Goal: Check status: Check status

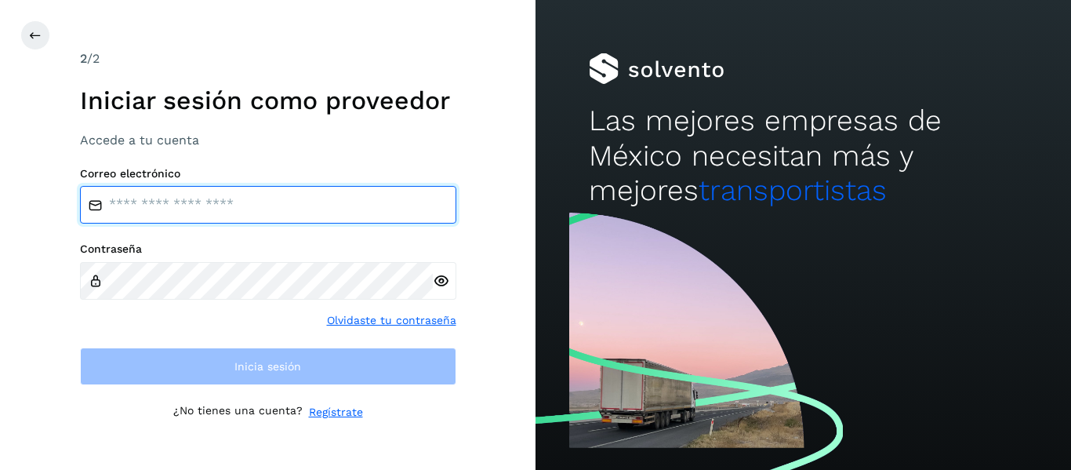
type input "**********"
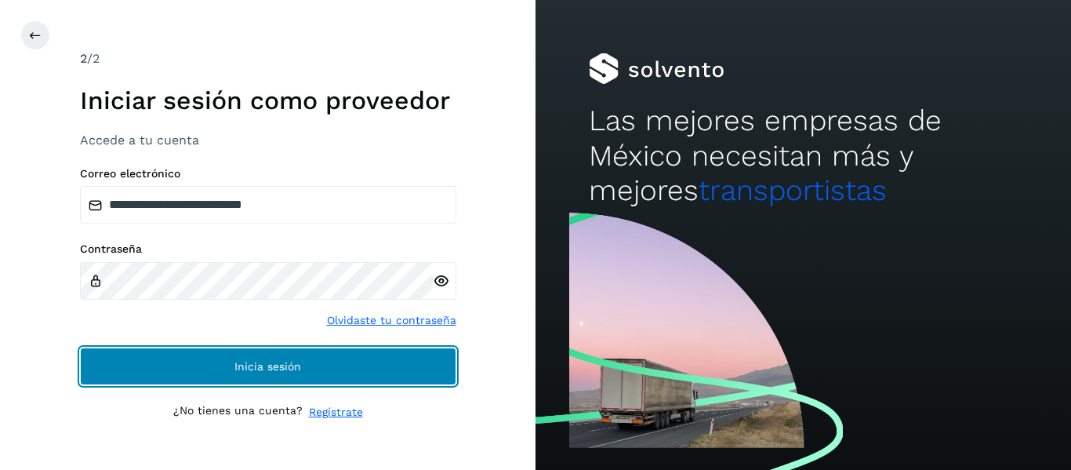
click at [294, 374] on button "Inicia sesión" at bounding box center [268, 366] width 376 height 38
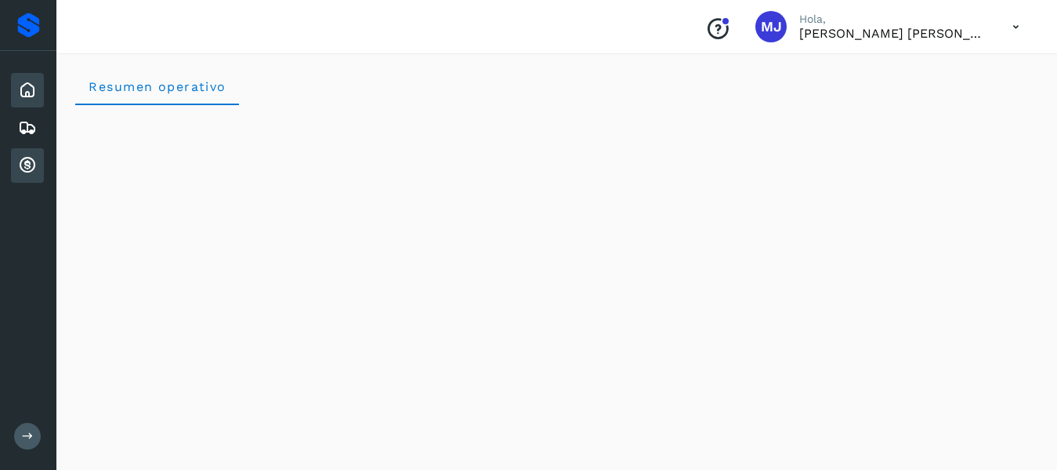
click at [32, 168] on icon at bounding box center [27, 165] width 19 height 19
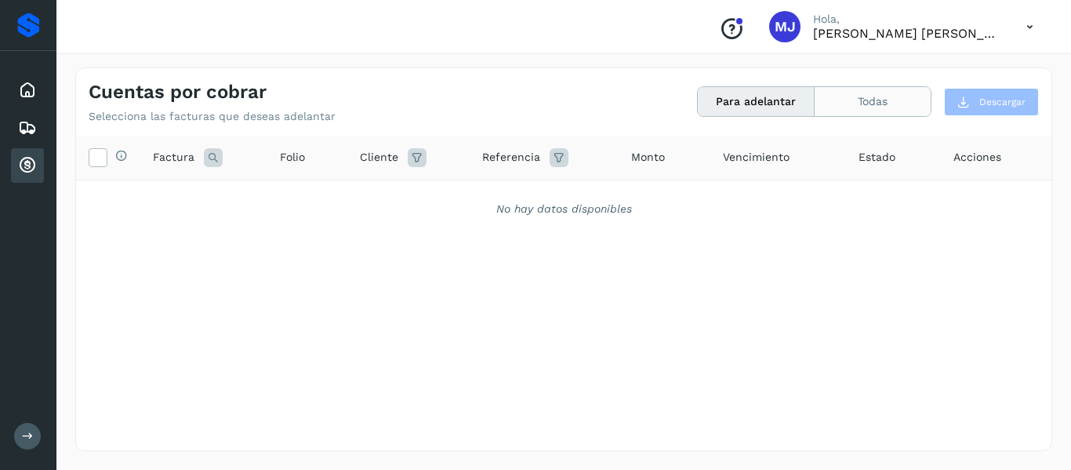
click at [876, 100] on button "Todas" at bounding box center [872, 101] width 116 height 29
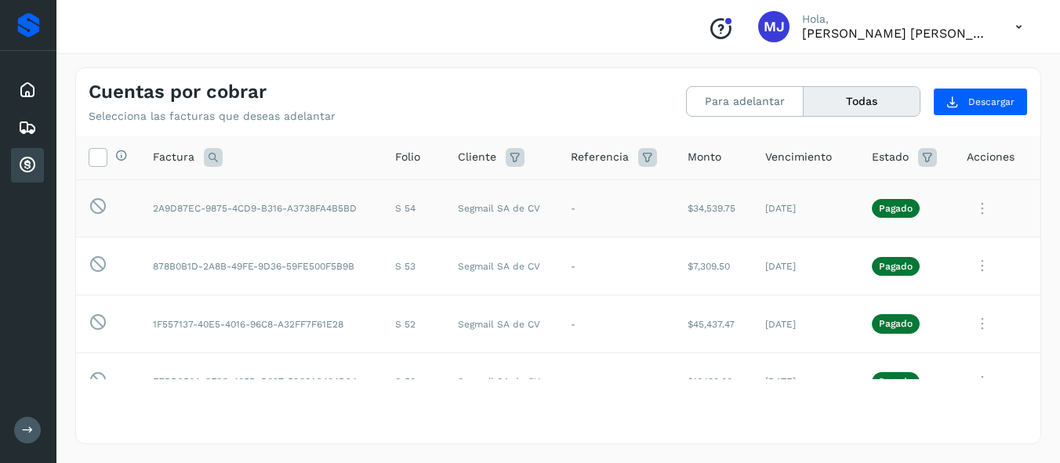
click at [968, 210] on icon at bounding box center [982, 209] width 31 height 32
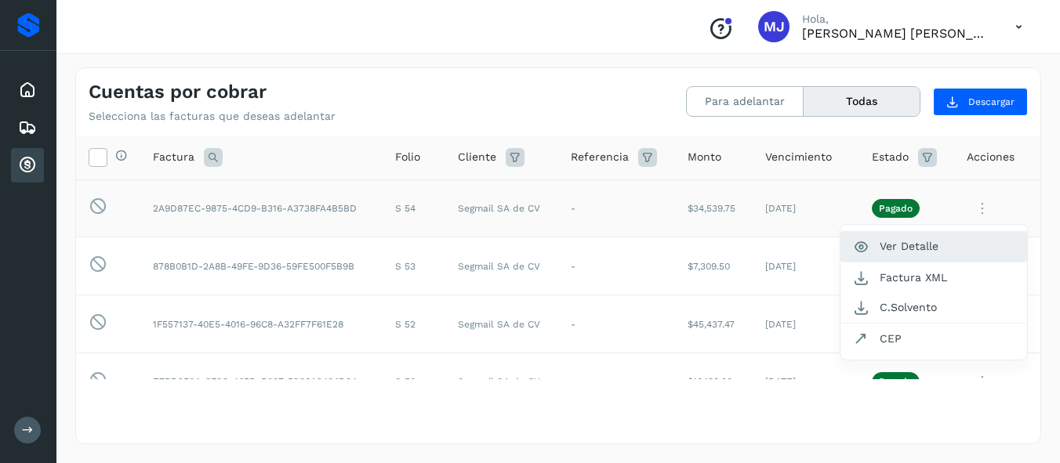
click at [918, 249] on button "Ver Detalle" at bounding box center [933, 246] width 187 height 31
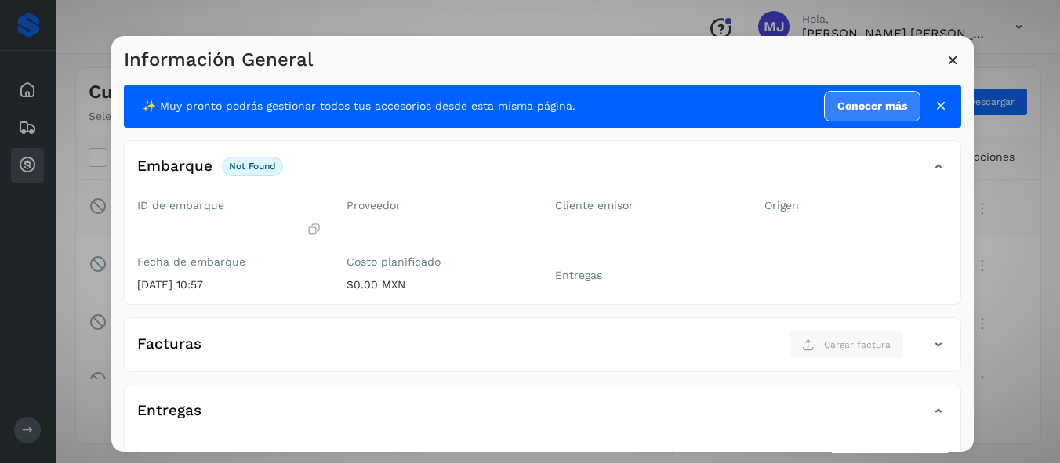
click at [933, 106] on icon at bounding box center [941, 106] width 16 height 16
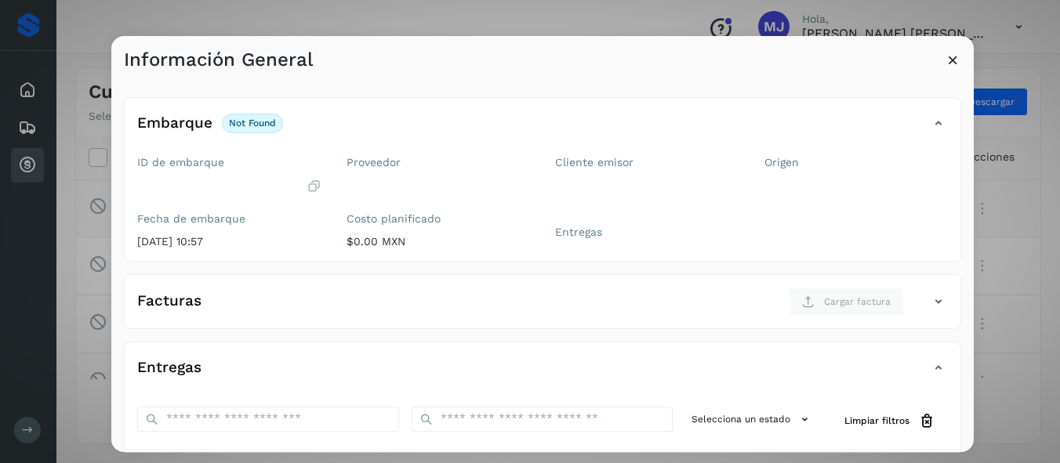
click at [952, 56] on icon at bounding box center [953, 60] width 16 height 16
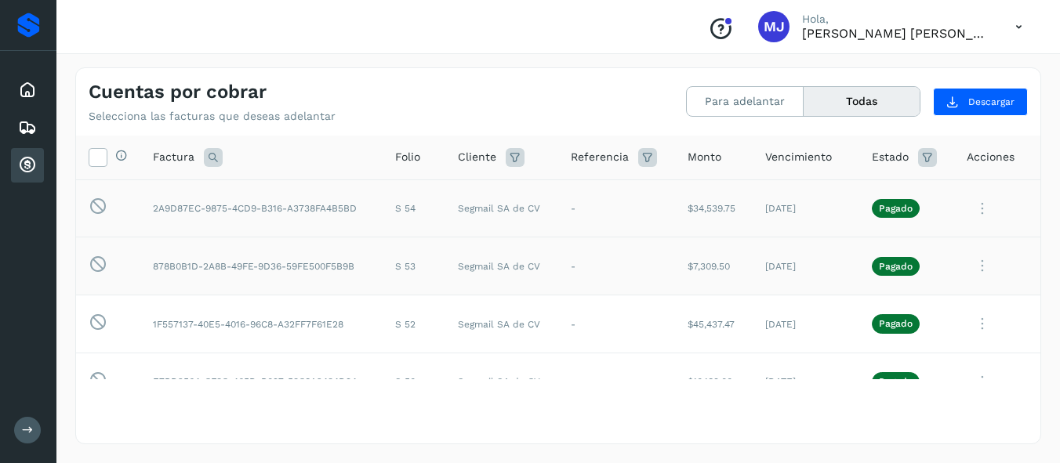
click at [967, 266] on icon at bounding box center [982, 266] width 31 height 32
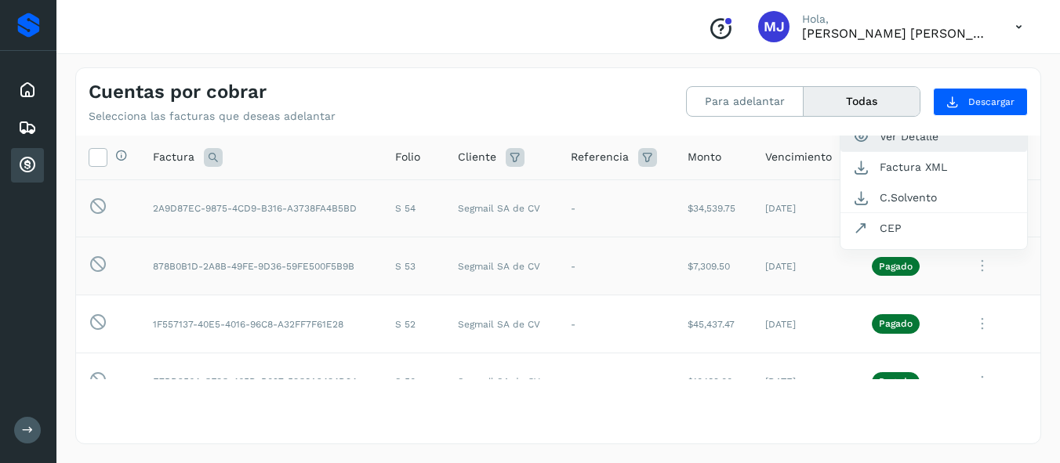
click at [937, 138] on button "Ver Detalle" at bounding box center [933, 136] width 187 height 31
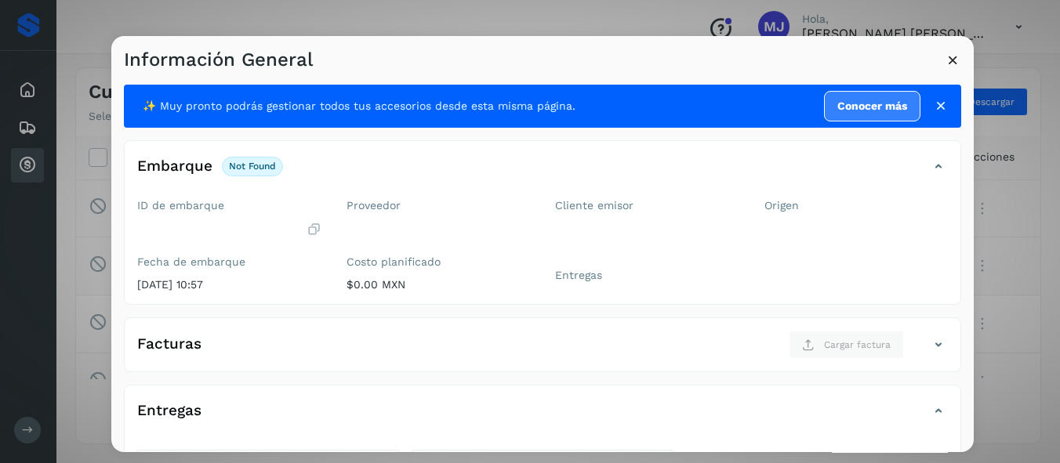
click at [956, 62] on icon at bounding box center [953, 60] width 16 height 16
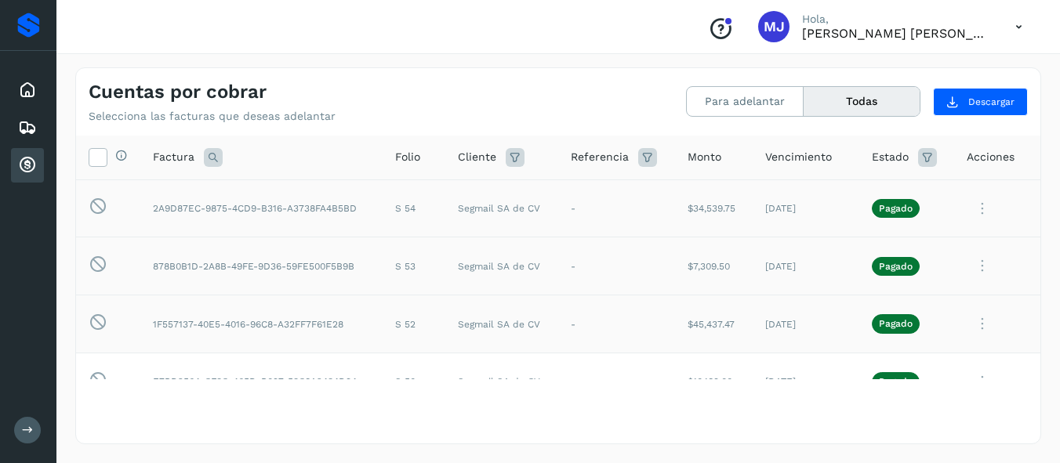
click at [967, 319] on icon at bounding box center [982, 324] width 31 height 32
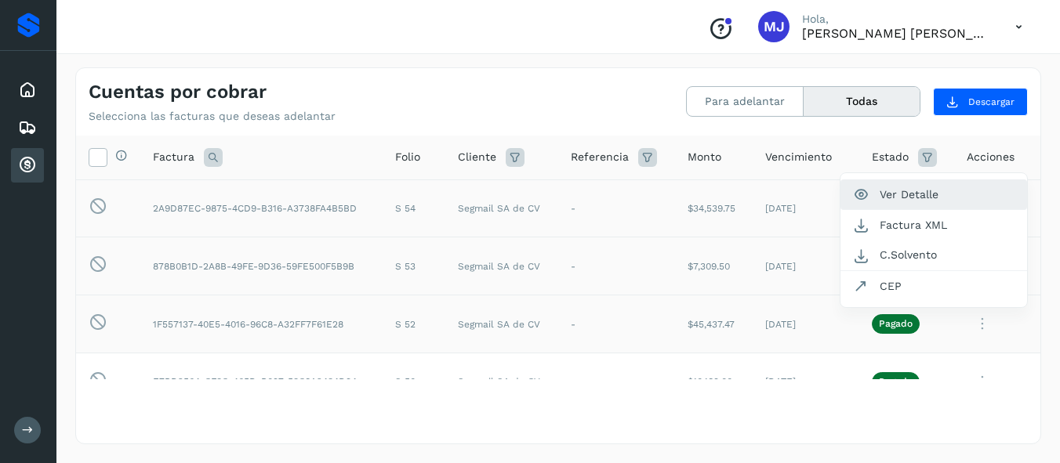
click at [920, 200] on button "Ver Detalle" at bounding box center [933, 195] width 187 height 31
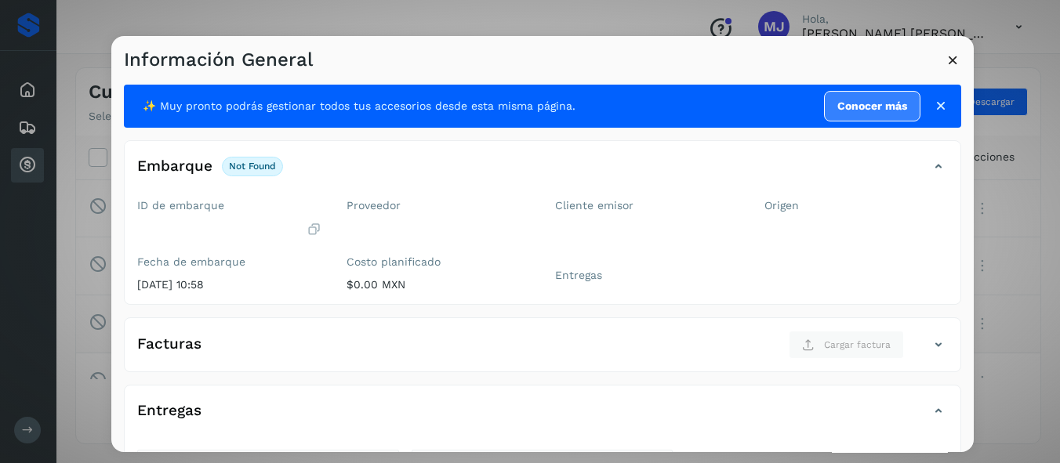
click at [949, 64] on icon at bounding box center [953, 60] width 16 height 16
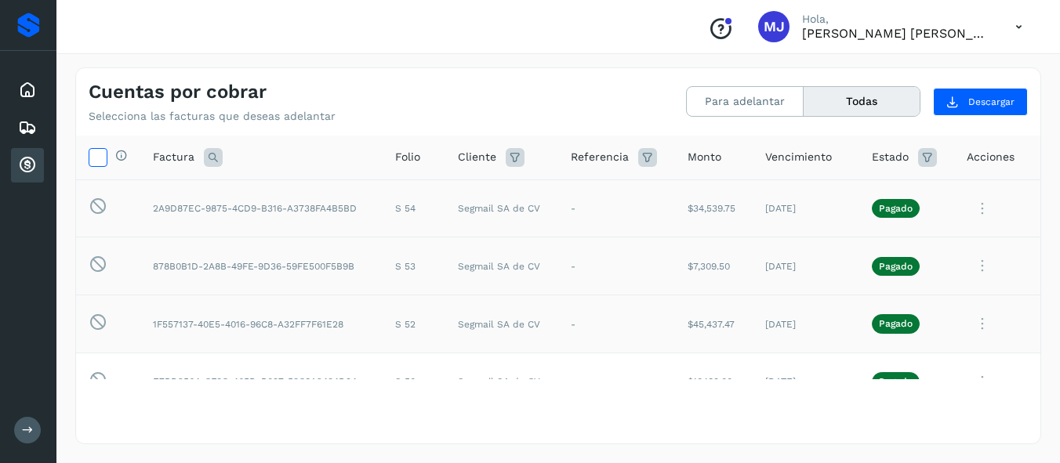
click at [100, 154] on icon at bounding box center [97, 156] width 16 height 16
click at [919, 154] on icon at bounding box center [927, 157] width 19 height 19
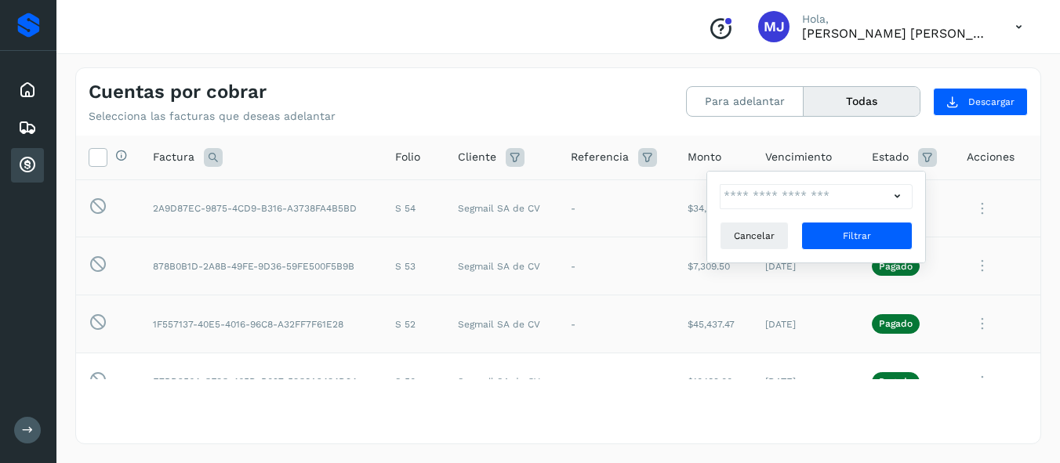
click at [900, 191] on icon at bounding box center [897, 196] width 16 height 16
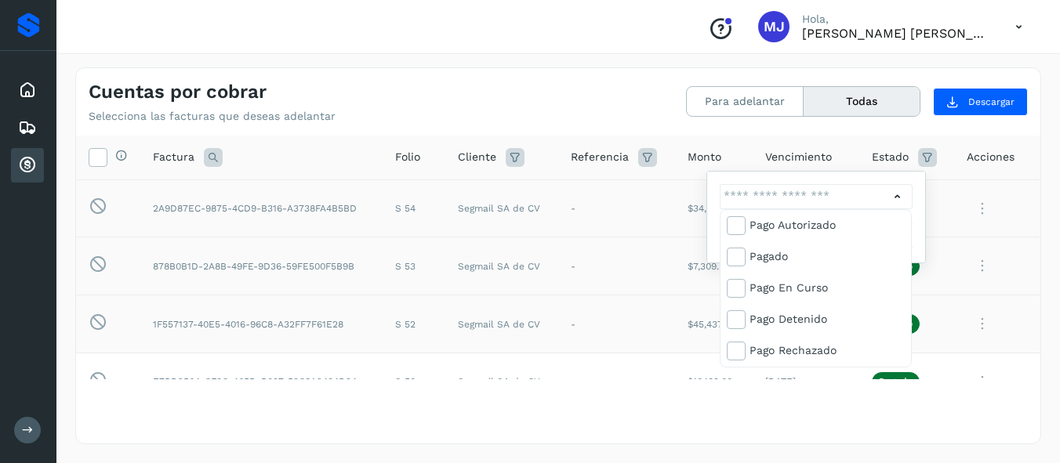
click at [890, 197] on div at bounding box center [530, 231] width 1060 height 463
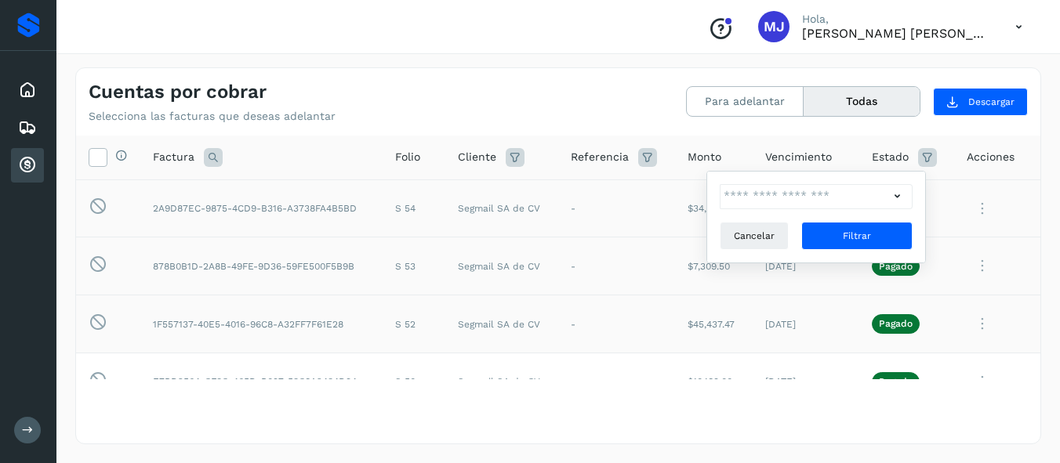
click at [558, 172] on th "Referencia" at bounding box center [616, 158] width 117 height 45
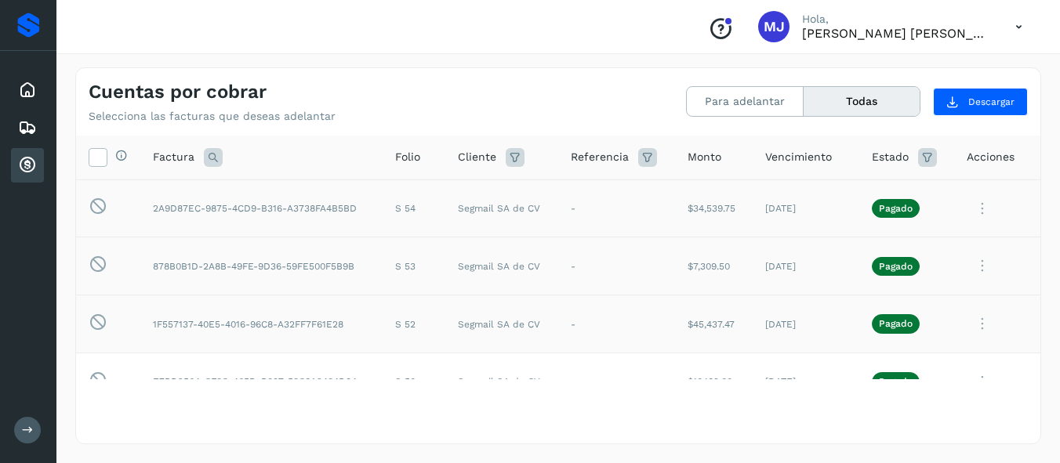
click at [643, 160] on icon at bounding box center [647, 157] width 19 height 19
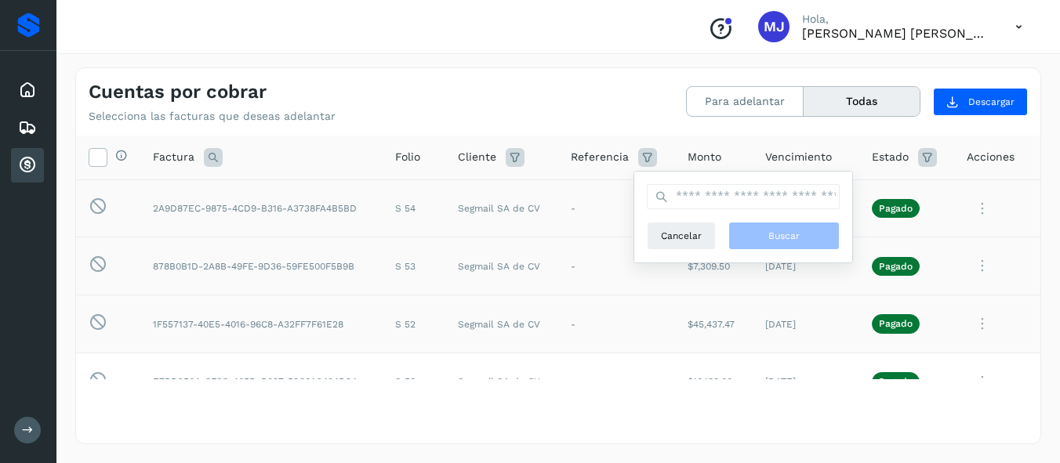
click at [643, 160] on icon at bounding box center [647, 157] width 19 height 19
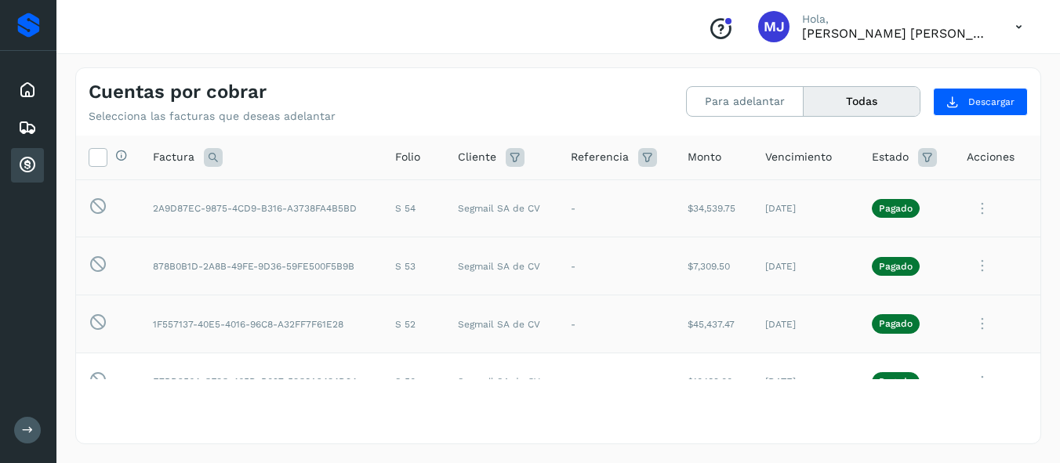
click at [510, 162] on icon at bounding box center [515, 157] width 19 height 19
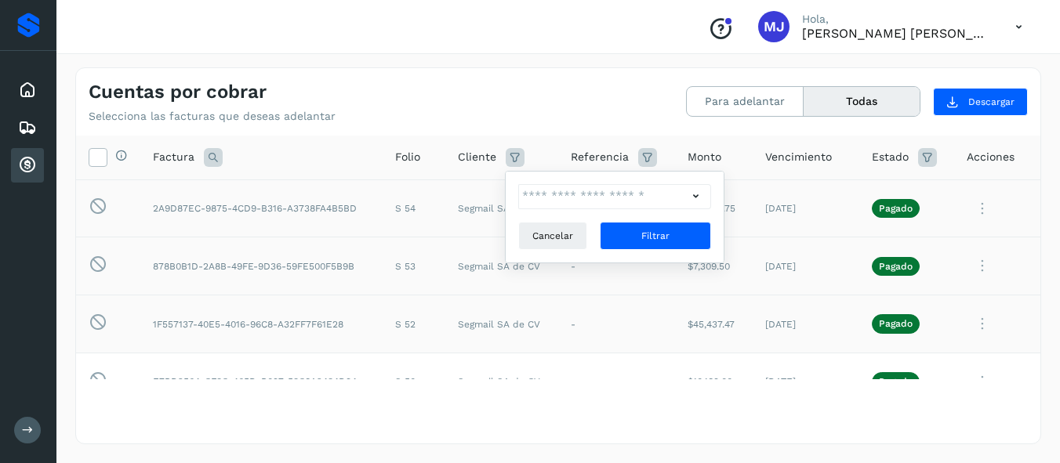
click at [510, 162] on icon at bounding box center [515, 157] width 19 height 19
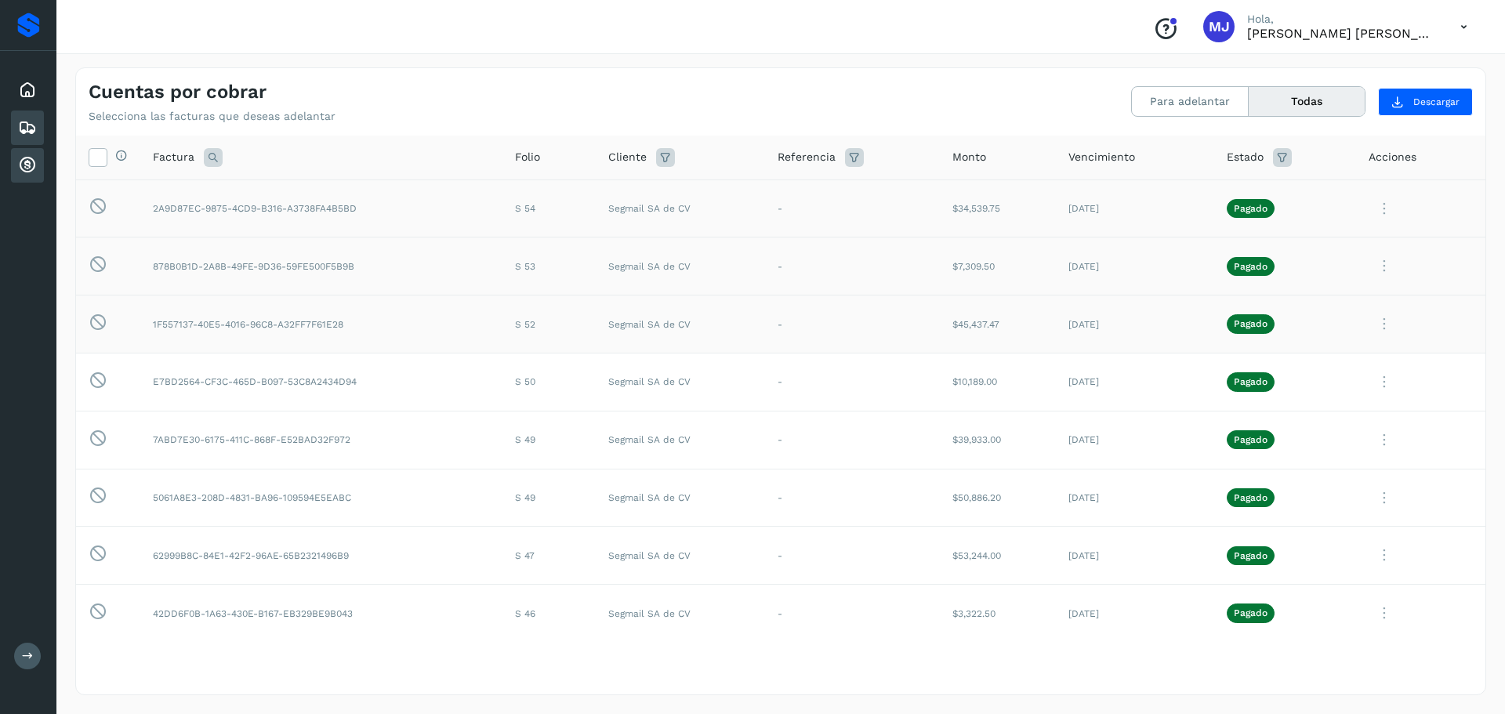
click at [31, 126] on icon at bounding box center [27, 127] width 19 height 19
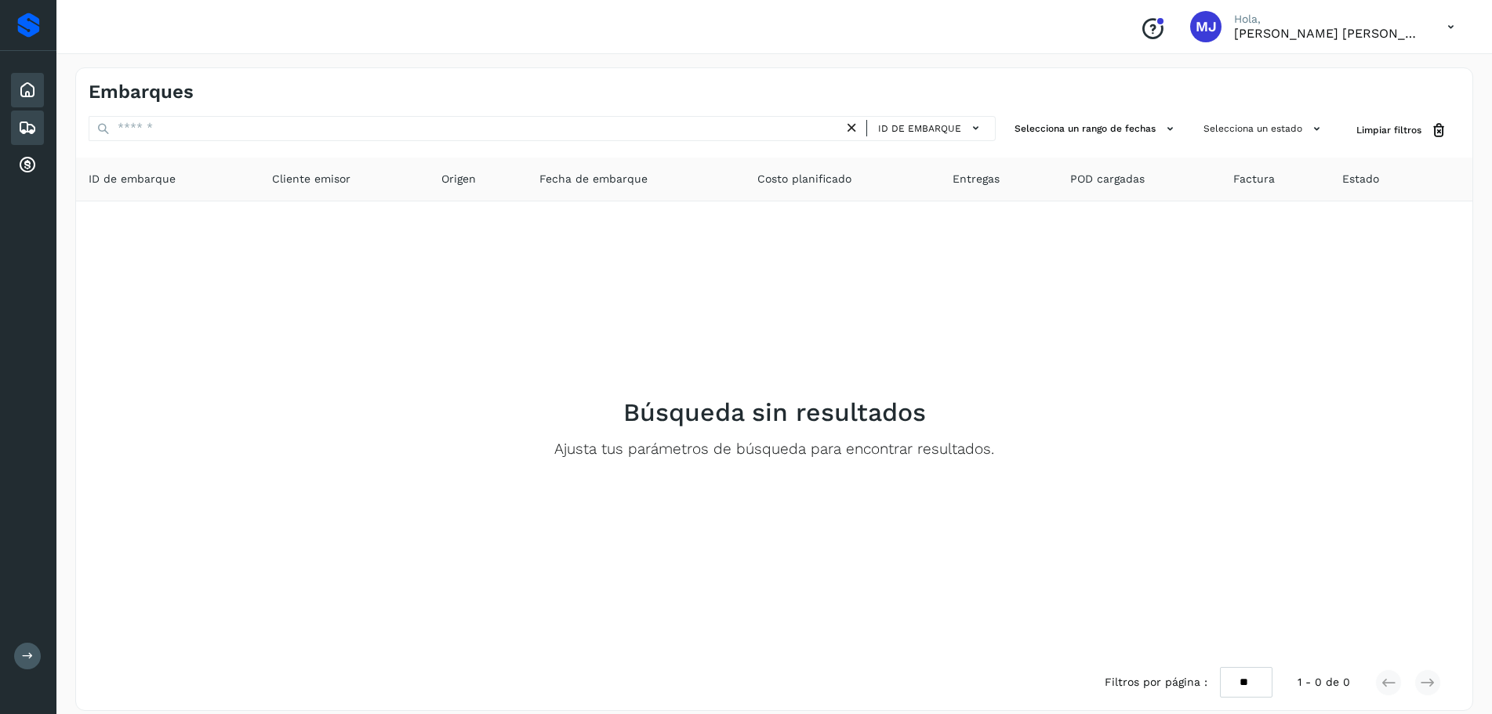
click at [32, 90] on icon at bounding box center [27, 90] width 19 height 19
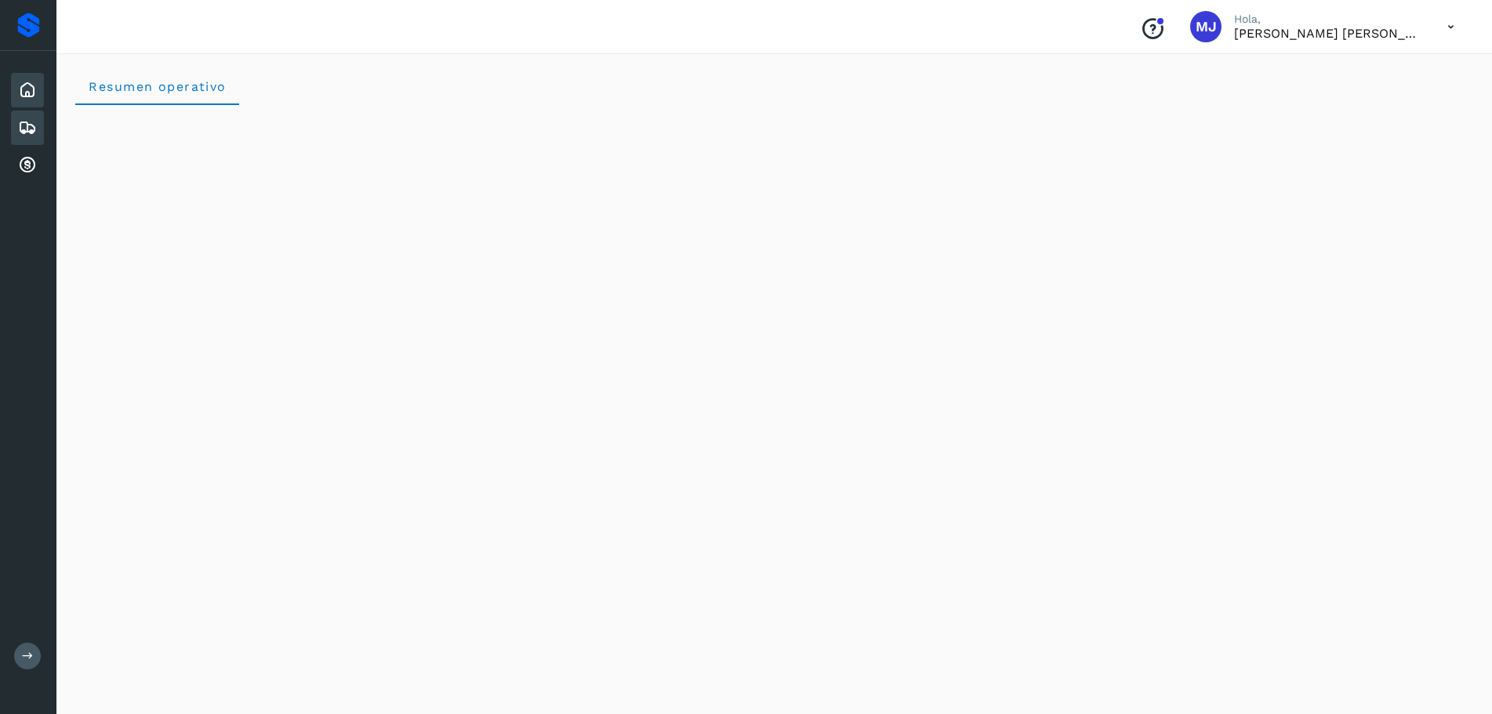
click at [33, 136] on icon at bounding box center [27, 127] width 19 height 19
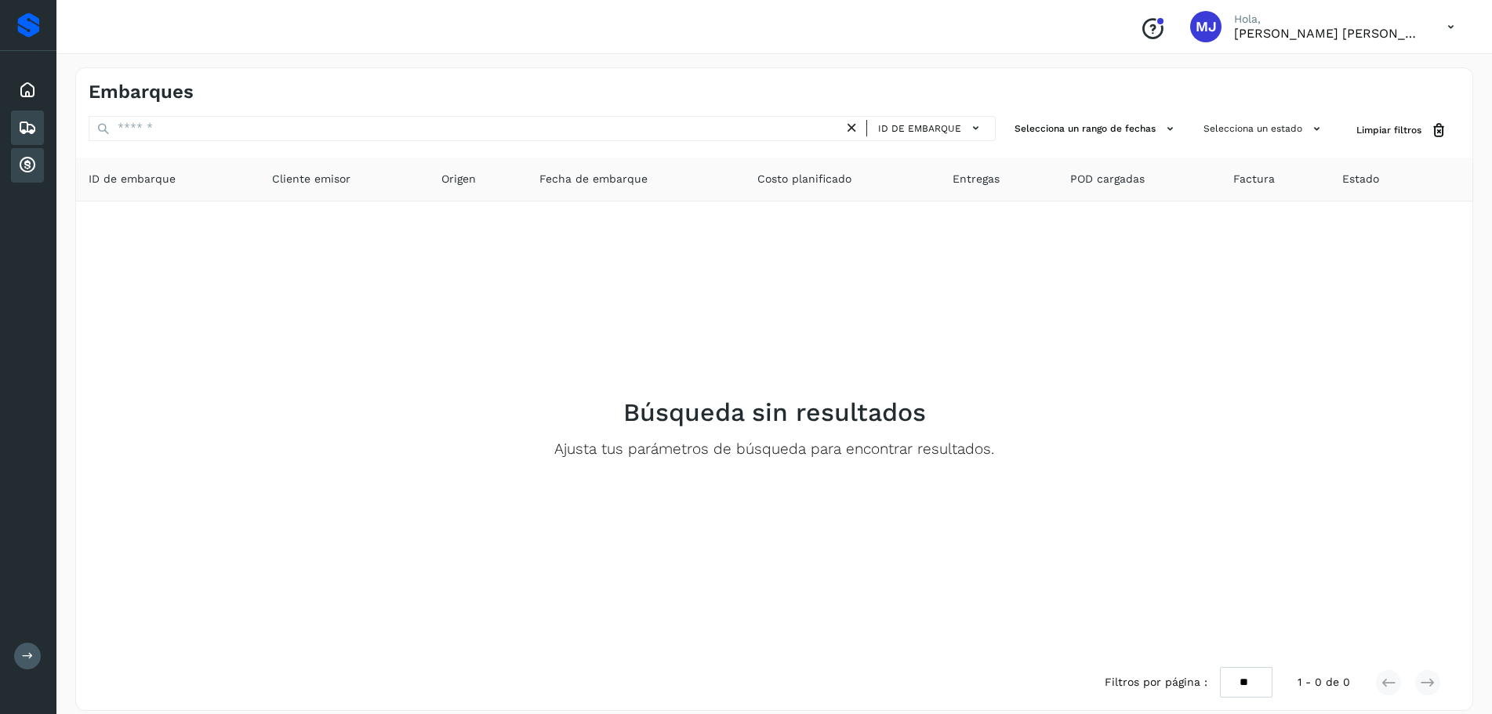
click at [31, 176] on div "Cuentas por cobrar" at bounding box center [27, 165] width 33 height 34
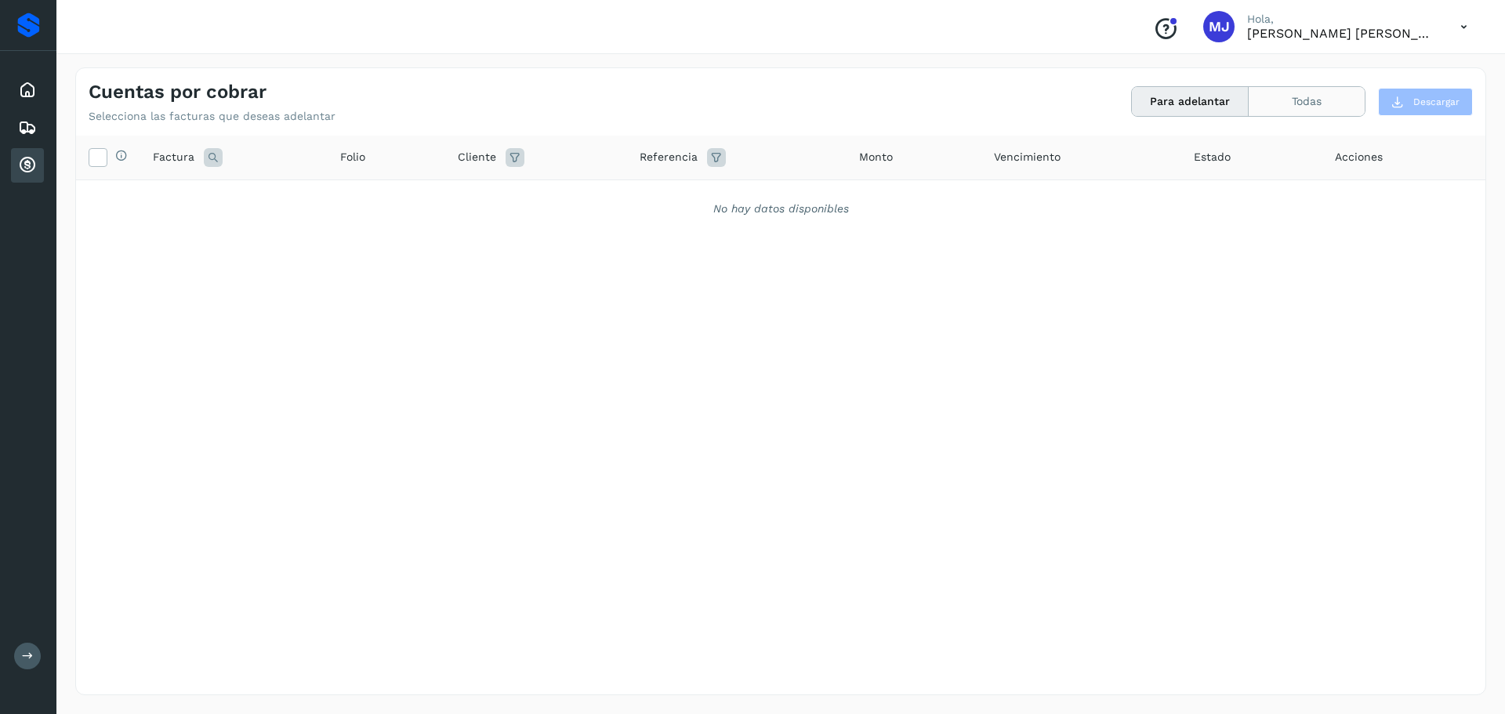
click at [1070, 103] on button "Todas" at bounding box center [1307, 101] width 116 height 29
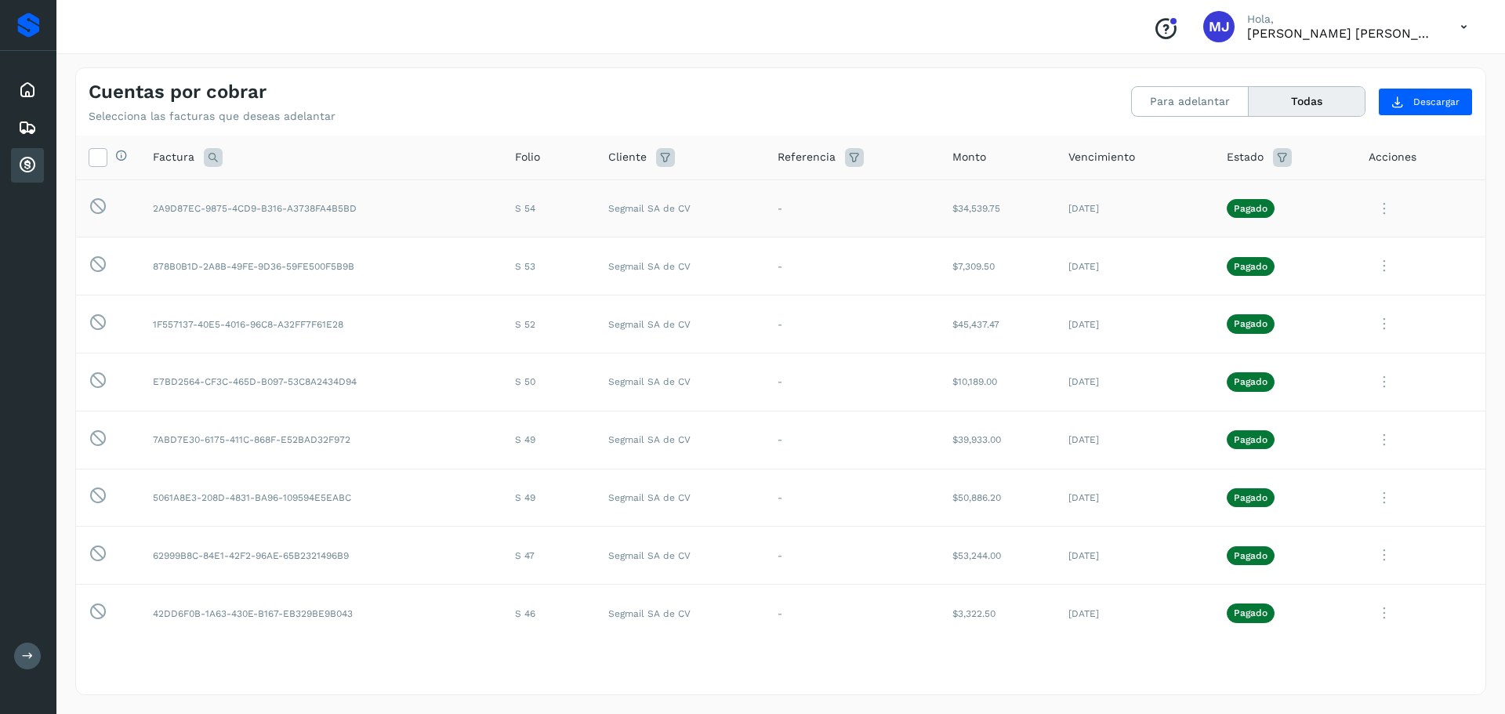
click at [1070, 207] on icon at bounding box center [1384, 209] width 31 height 32
click at [1070, 348] on button "CEP" at bounding box center [1379, 339] width 187 height 30
click at [1070, 265] on icon at bounding box center [1384, 266] width 31 height 32
click at [1070, 397] on button "CEP" at bounding box center [1379, 396] width 187 height 30
click at [1070, 325] on icon at bounding box center [1384, 324] width 31 height 32
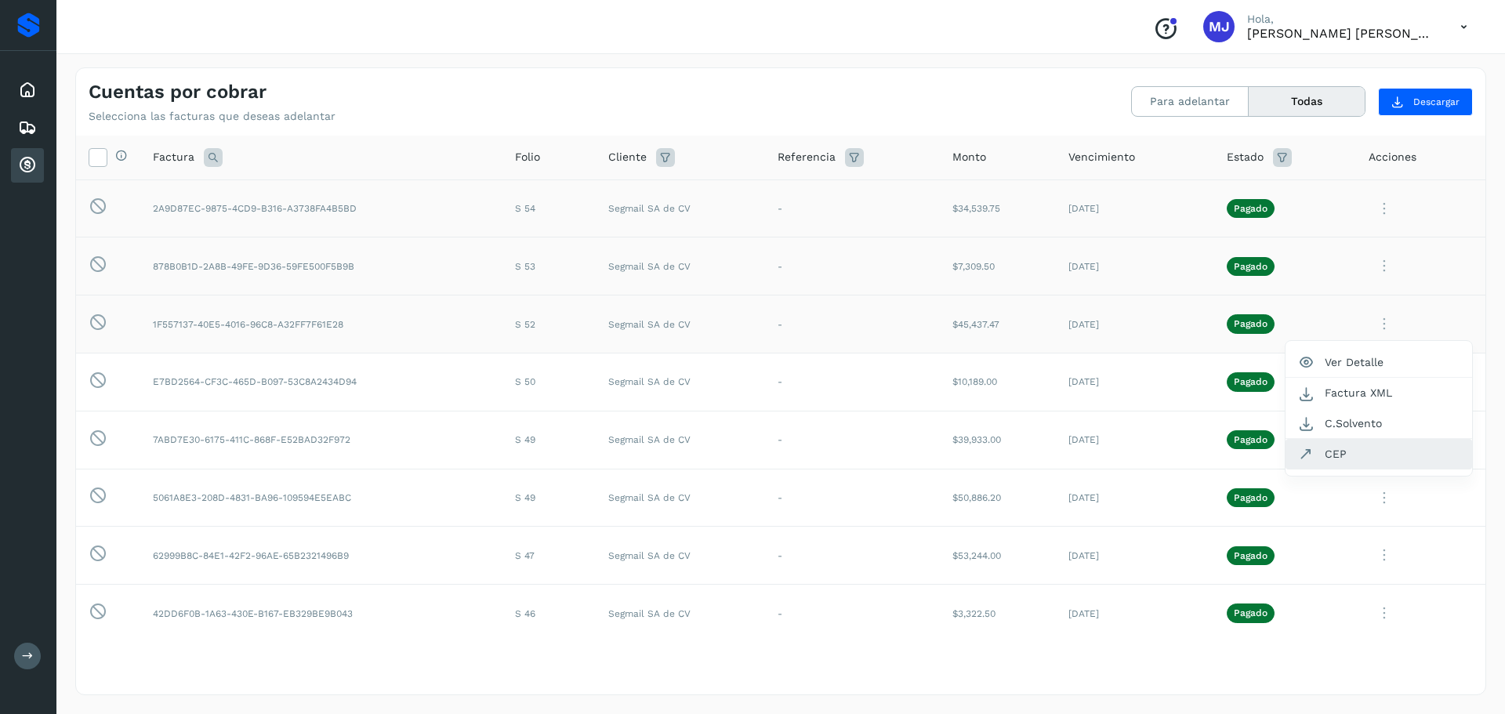
click at [1070, 455] on button "CEP" at bounding box center [1379, 454] width 187 height 30
